Goal: Transaction & Acquisition: Book appointment/travel/reservation

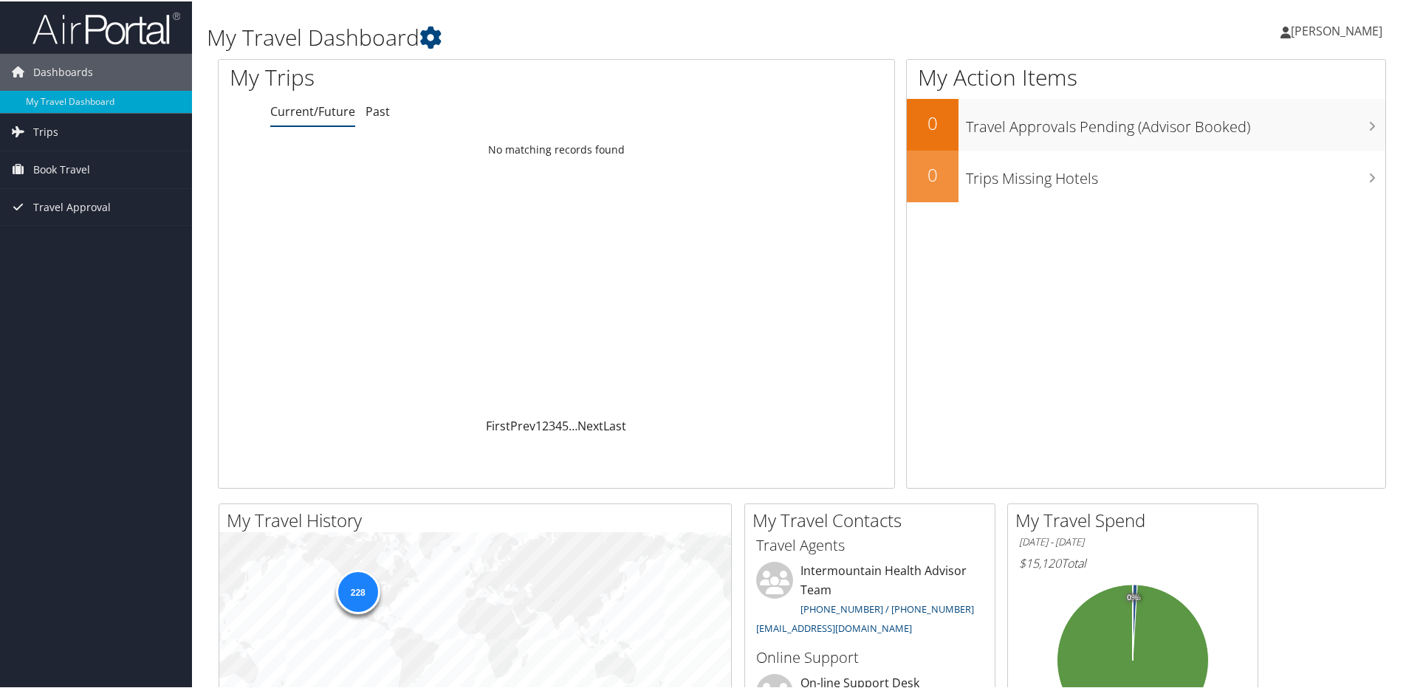
drag, startPoint x: 670, startPoint y: 314, endPoint x: 471, endPoint y: 284, distance: 201.5
click at [471, 284] on div "Loading... No matching records found" at bounding box center [557, 275] width 676 height 281
click at [44, 165] on span "Book Travel" at bounding box center [61, 168] width 57 height 37
click at [62, 241] on link "Book/Manage Online Trips" at bounding box center [96, 242] width 192 height 22
